Goal: Transaction & Acquisition: Subscribe to service/newsletter

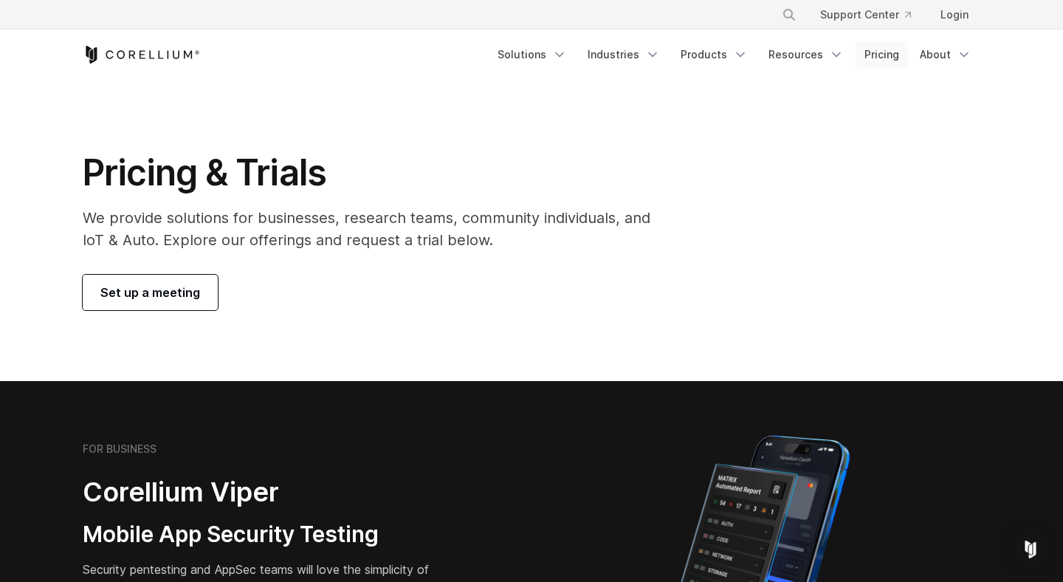
click at [890, 59] on link "Pricing" at bounding box center [882, 54] width 52 height 27
